Goal: Task Accomplishment & Management: Complete application form

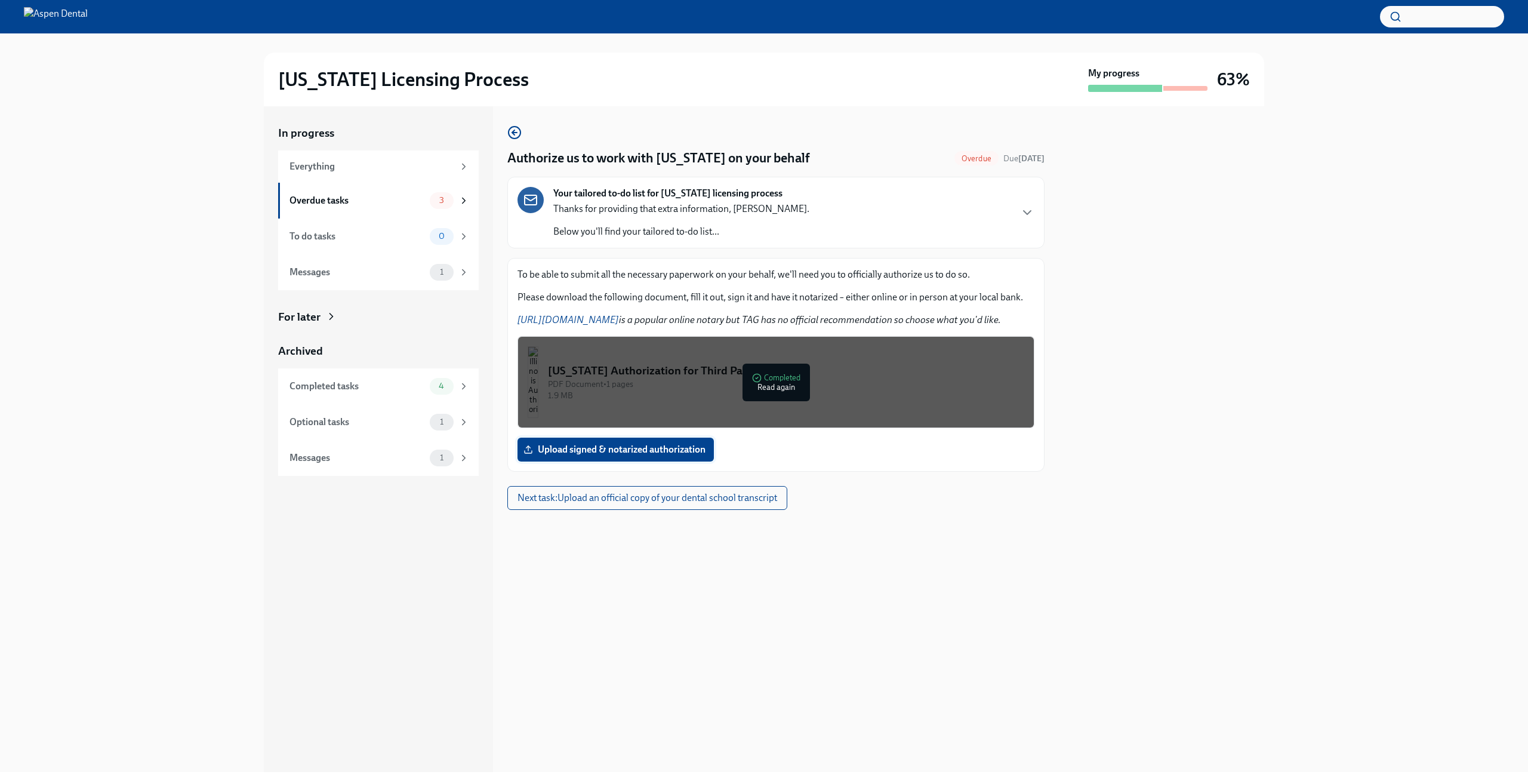
click at [657, 452] on span "Upload signed & notarized authorization" at bounding box center [615, 449] width 179 height 12
click at [0, 0] on input "Upload signed & notarized authorization" at bounding box center [0, 0] width 0 height 0
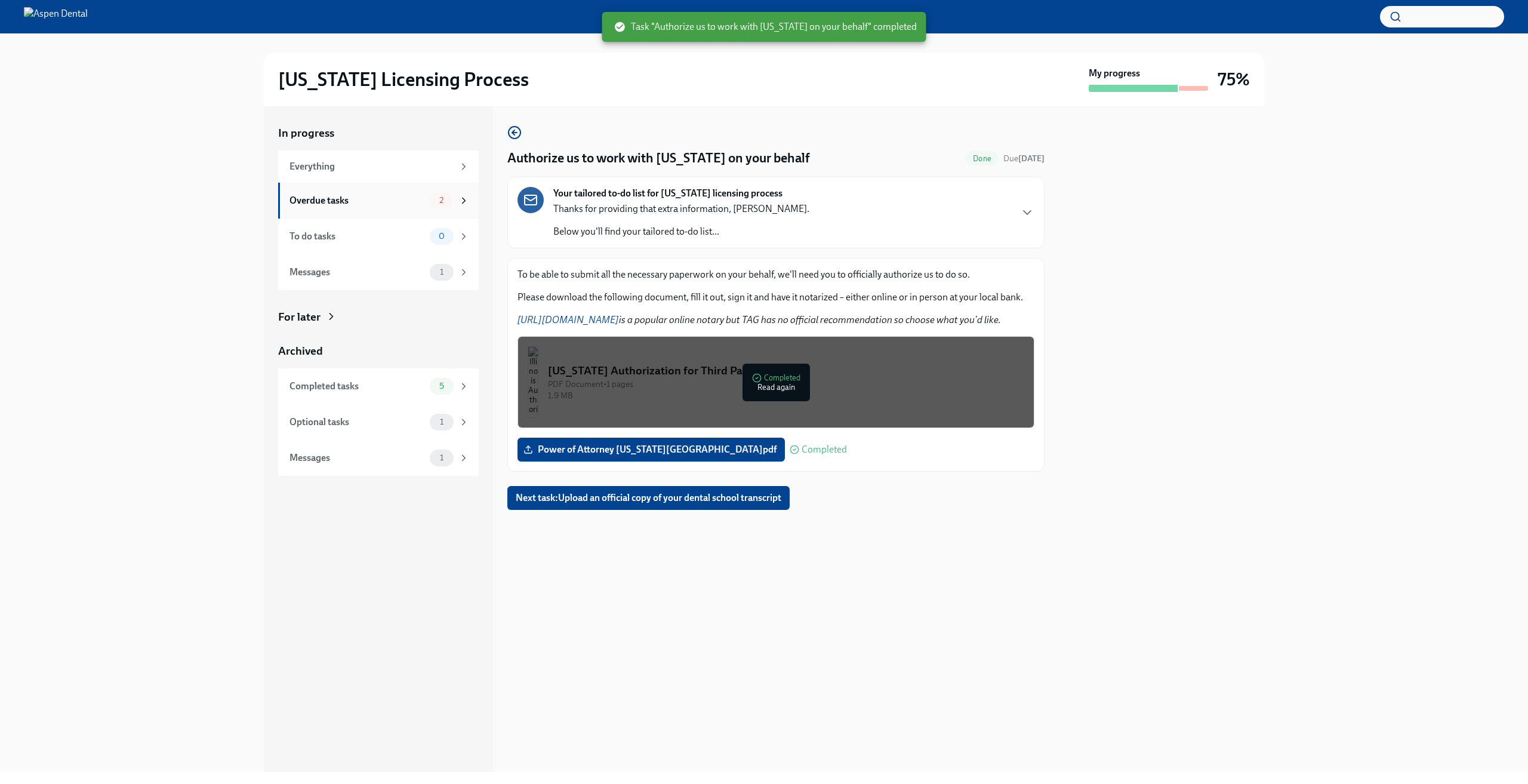
click at [403, 203] on div "Overdue tasks" at bounding box center [357, 200] width 136 height 13
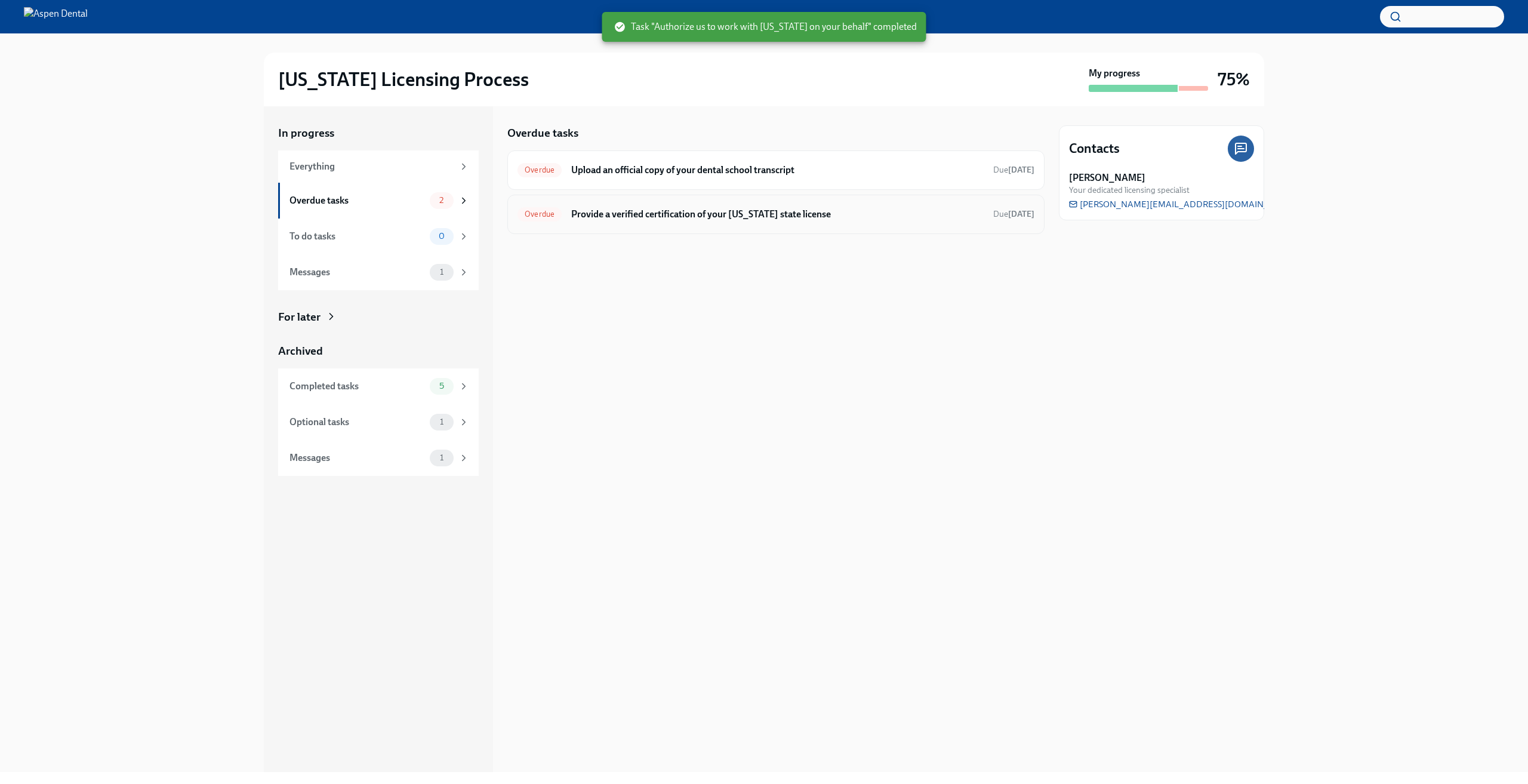
click at [624, 223] on div "Overdue Provide a verified certification of your [US_STATE] state license Due […" at bounding box center [776, 214] width 517 height 19
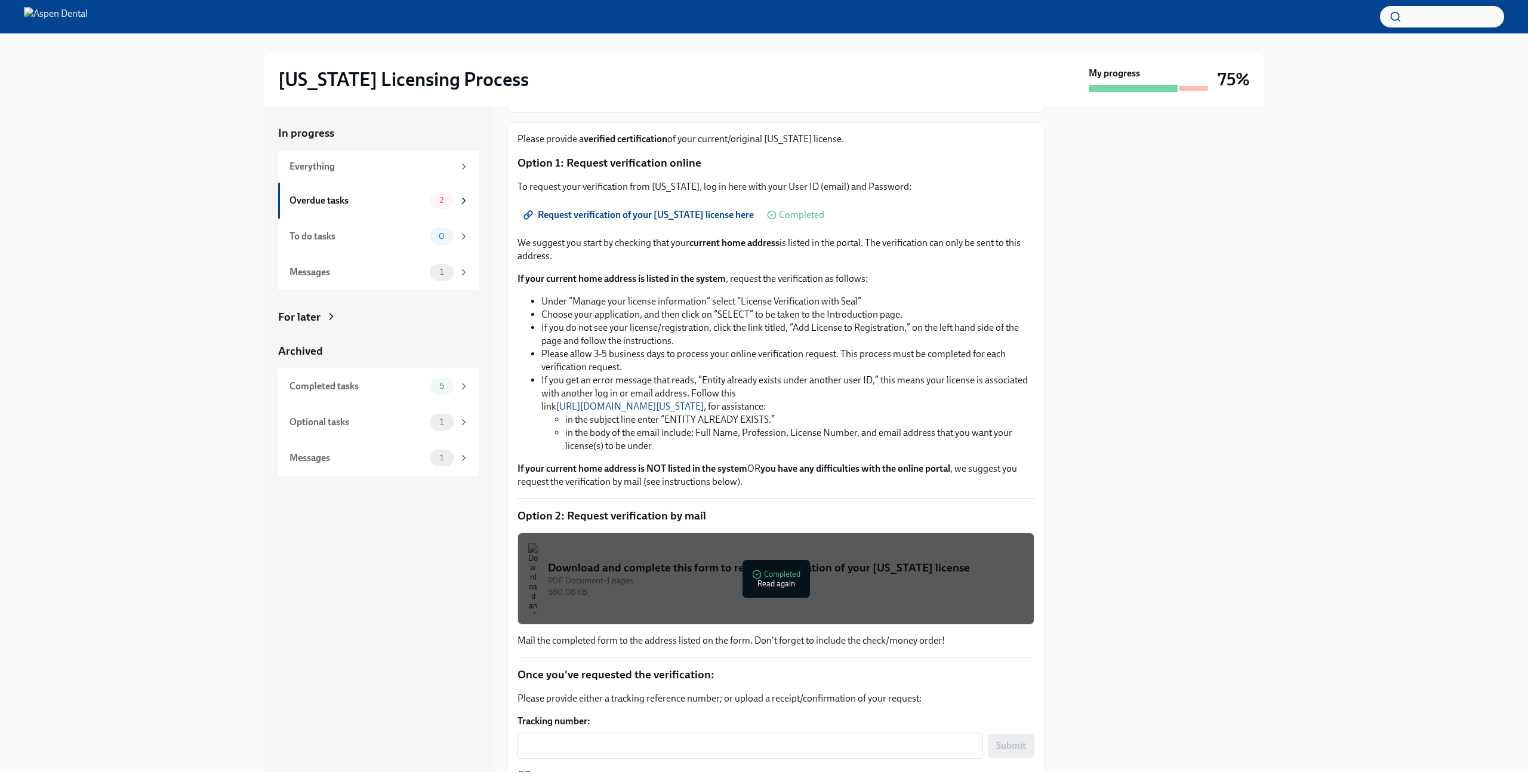
scroll to position [227, 0]
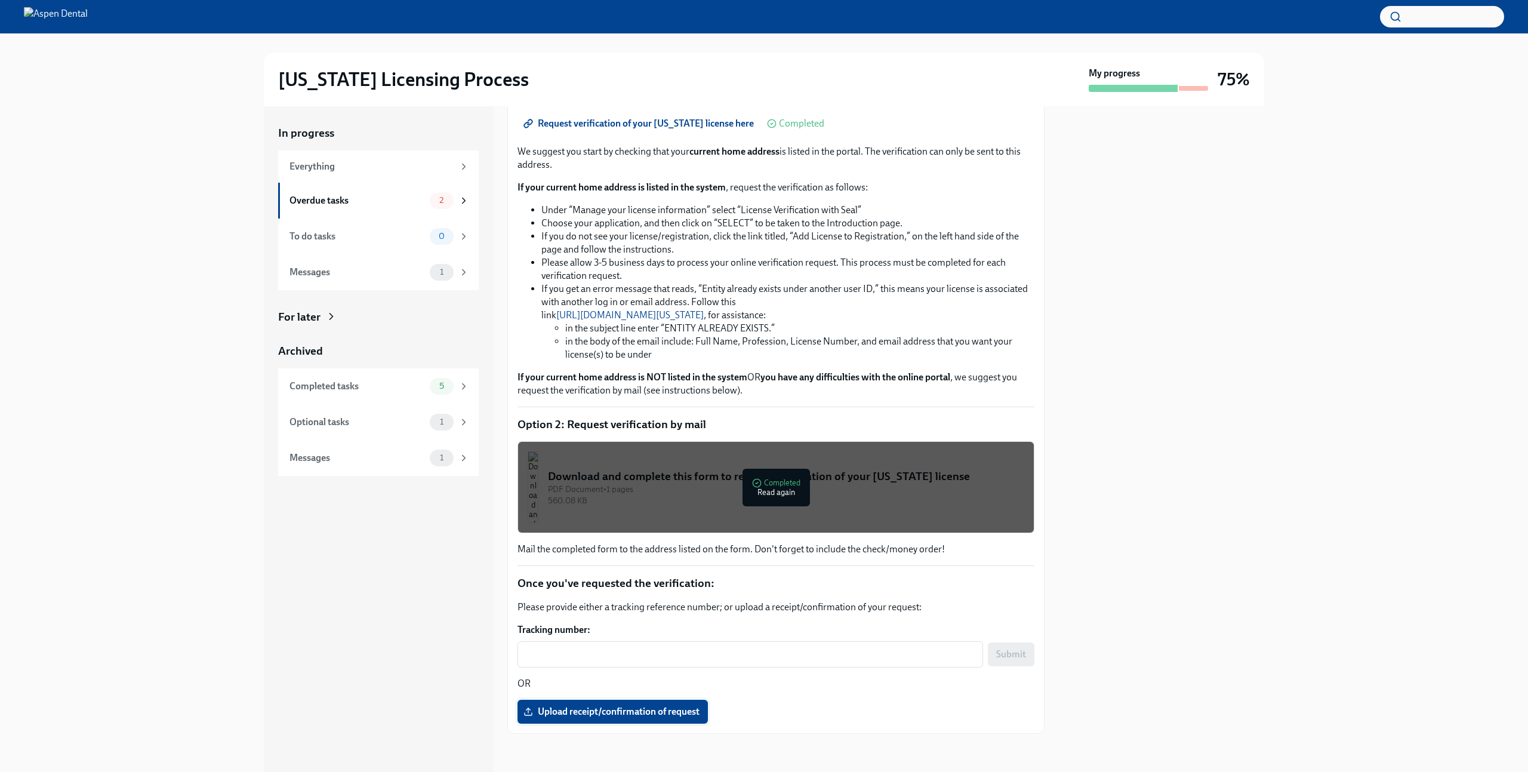
click at [657, 713] on span "Upload receipt/confirmation of request" at bounding box center [613, 711] width 174 height 12
click at [0, 0] on input "Upload receipt/confirmation of request" at bounding box center [0, 0] width 0 height 0
click at [411, 207] on div "Overdue tasks 1" at bounding box center [379, 200] width 179 height 17
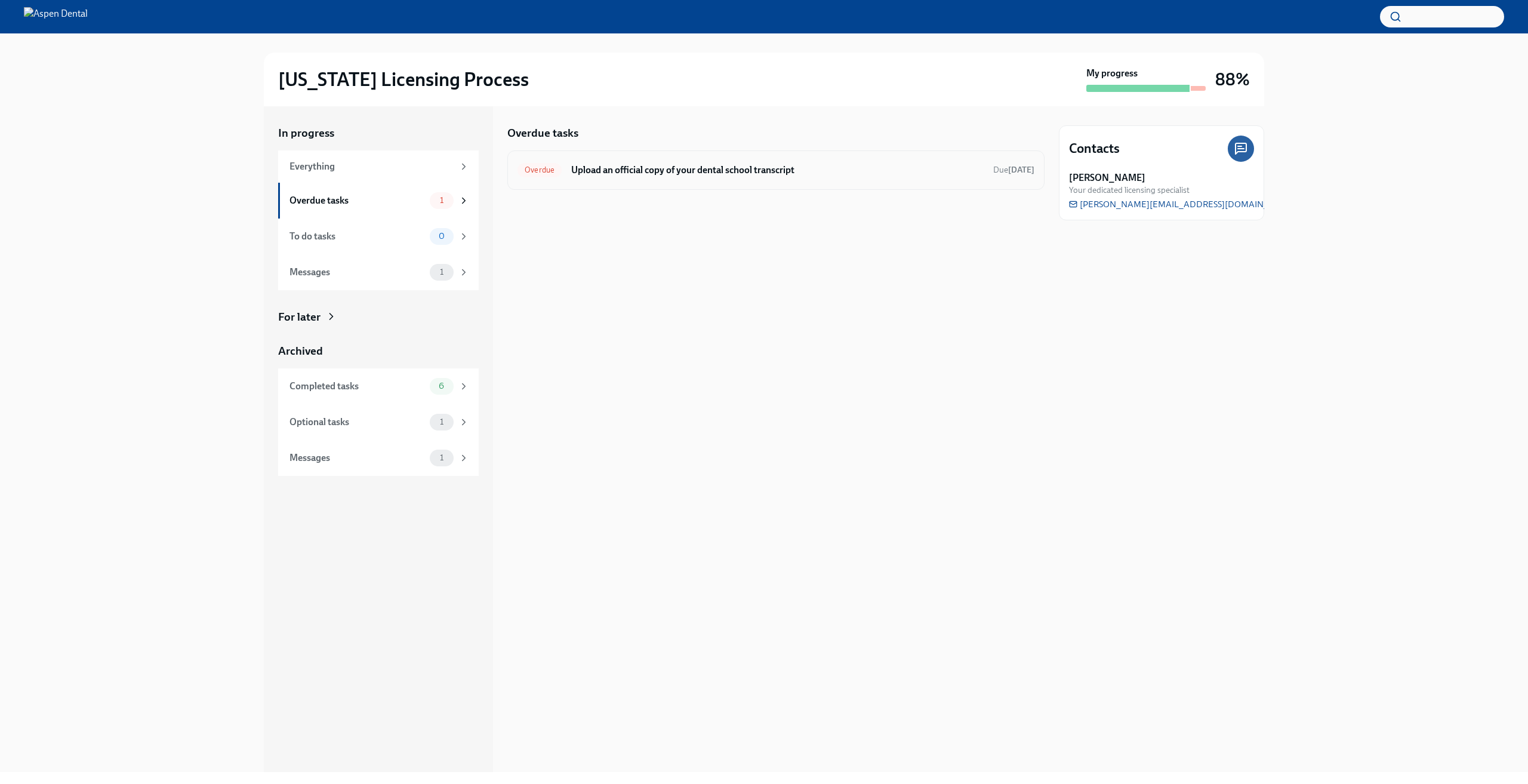
click at [607, 186] on div "Overdue Upload an official copy of your dental school transcript Due [DATE]" at bounding box center [776, 170] width 537 height 39
click at [611, 176] on h6 "Upload an official copy of your dental school transcript" at bounding box center [778, 170] width 413 height 13
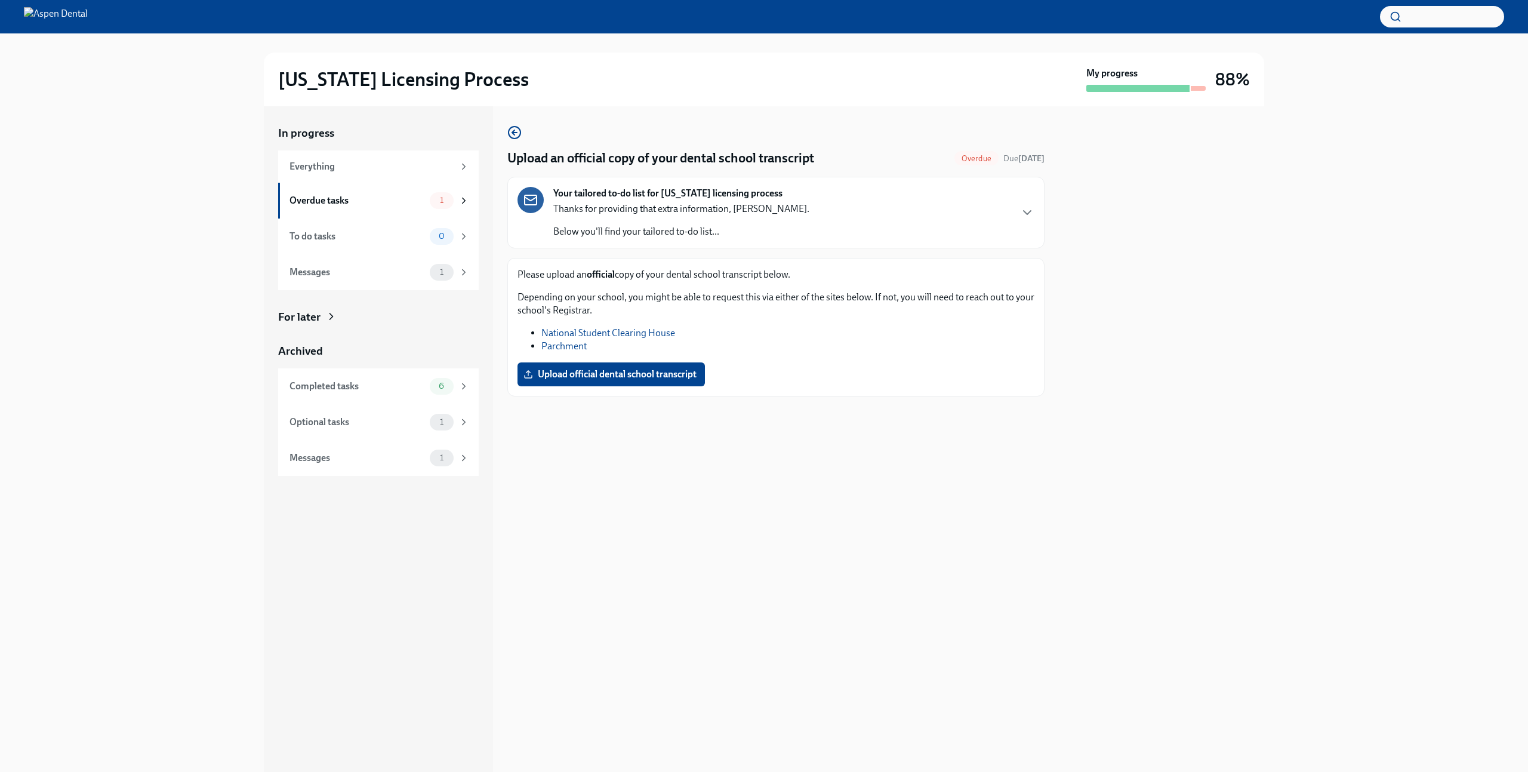
click at [575, 346] on link "Parchment" at bounding box center [564, 346] width 46 height 11
